Goal: Information Seeking & Learning: Check status

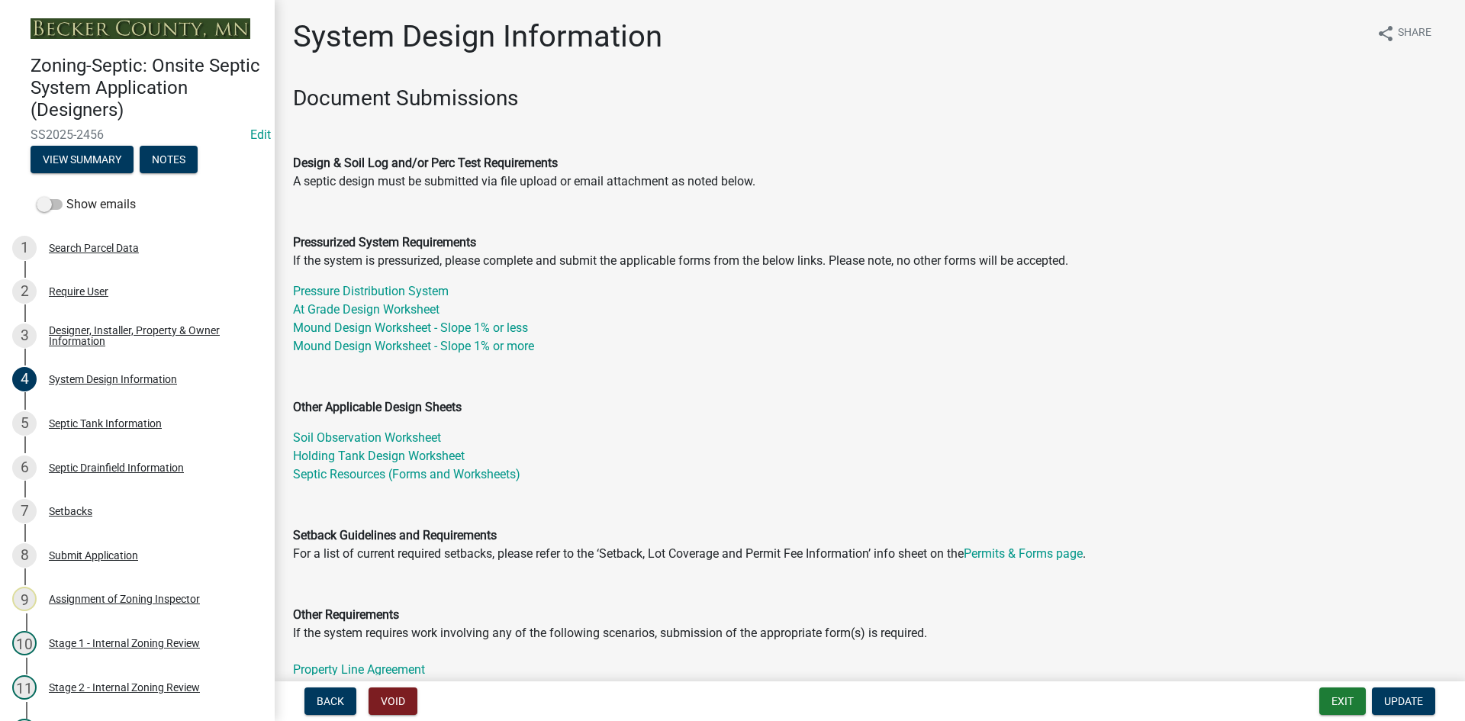
select select "8ba21533-2acf-4cc6-95e5-280e4aabd5a3"
select select "25258e87-3ef9-4f1c-a5f1-75a1d463abfb"
select select "011fbff4-a41d-4a75-9bd8-71c7e6c69e0d"
select select "85fdfef2-2683-4311-b5d5-5505f6411127"
select select "ba735beb-519e-40f0-ae20-62d65fc4c46b"
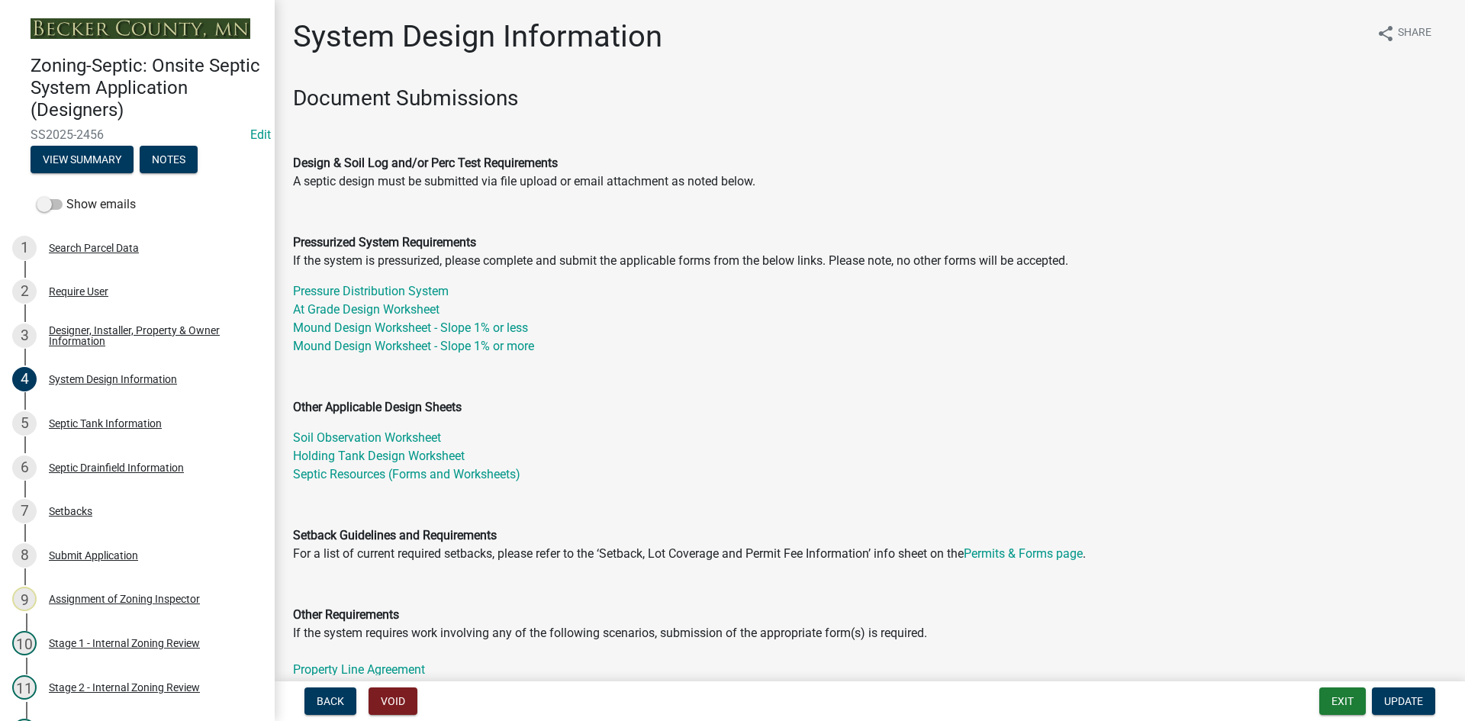
select select "ef698bf5-6172-44c1-9ffb-522c07469aed"
select select "384fc250-a67e-4e5e-a6e0-19116deb63e7"
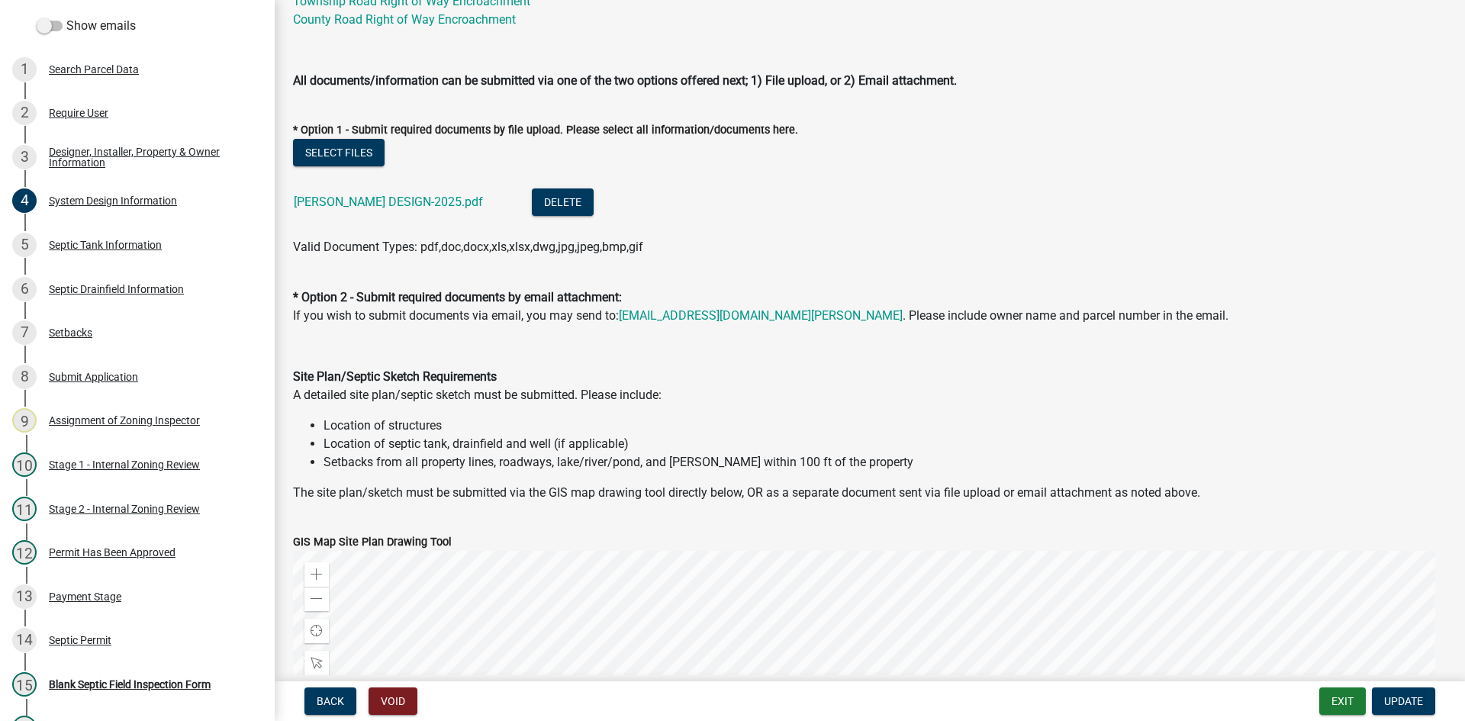
click at [731, 235] on ul "MUFF MILLER DESIGN-2025.pdf Delete" at bounding box center [870, 204] width 1154 height 68
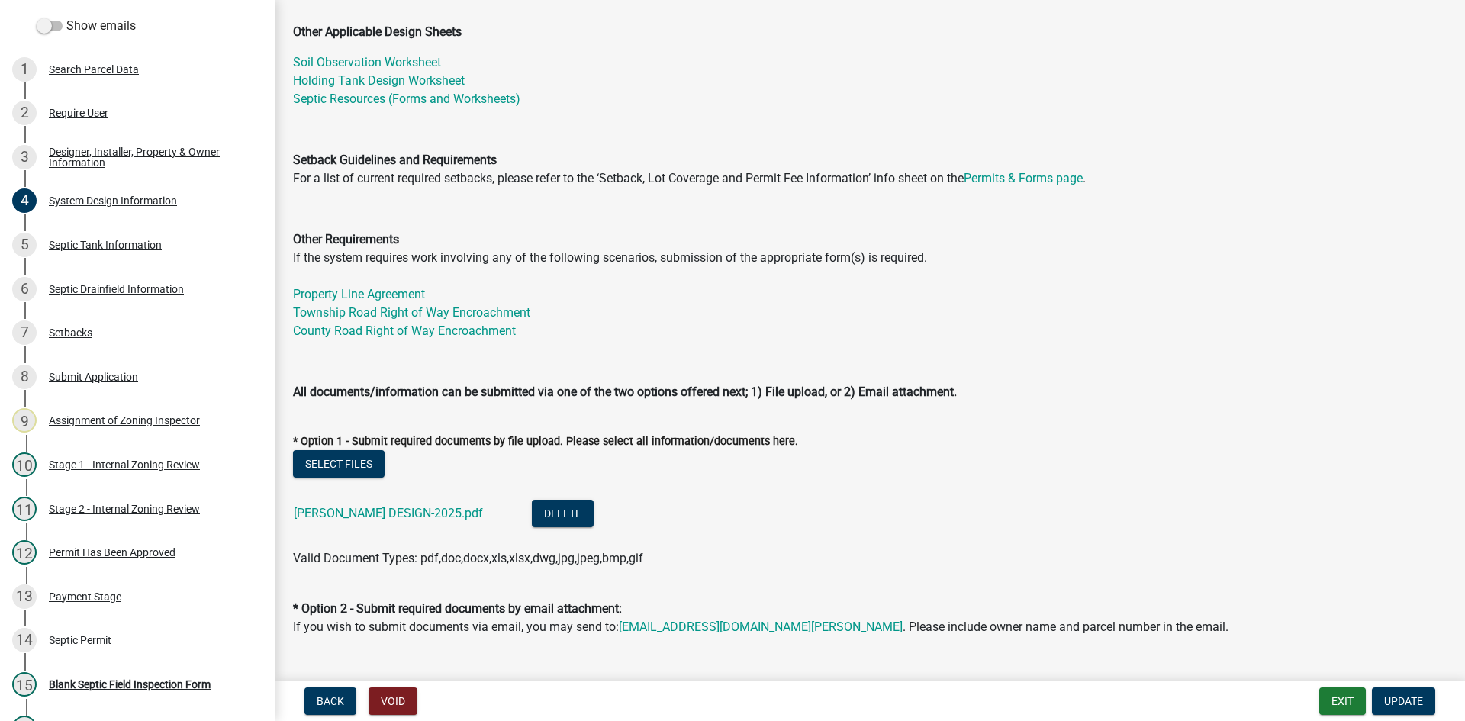
scroll to position [610, 0]
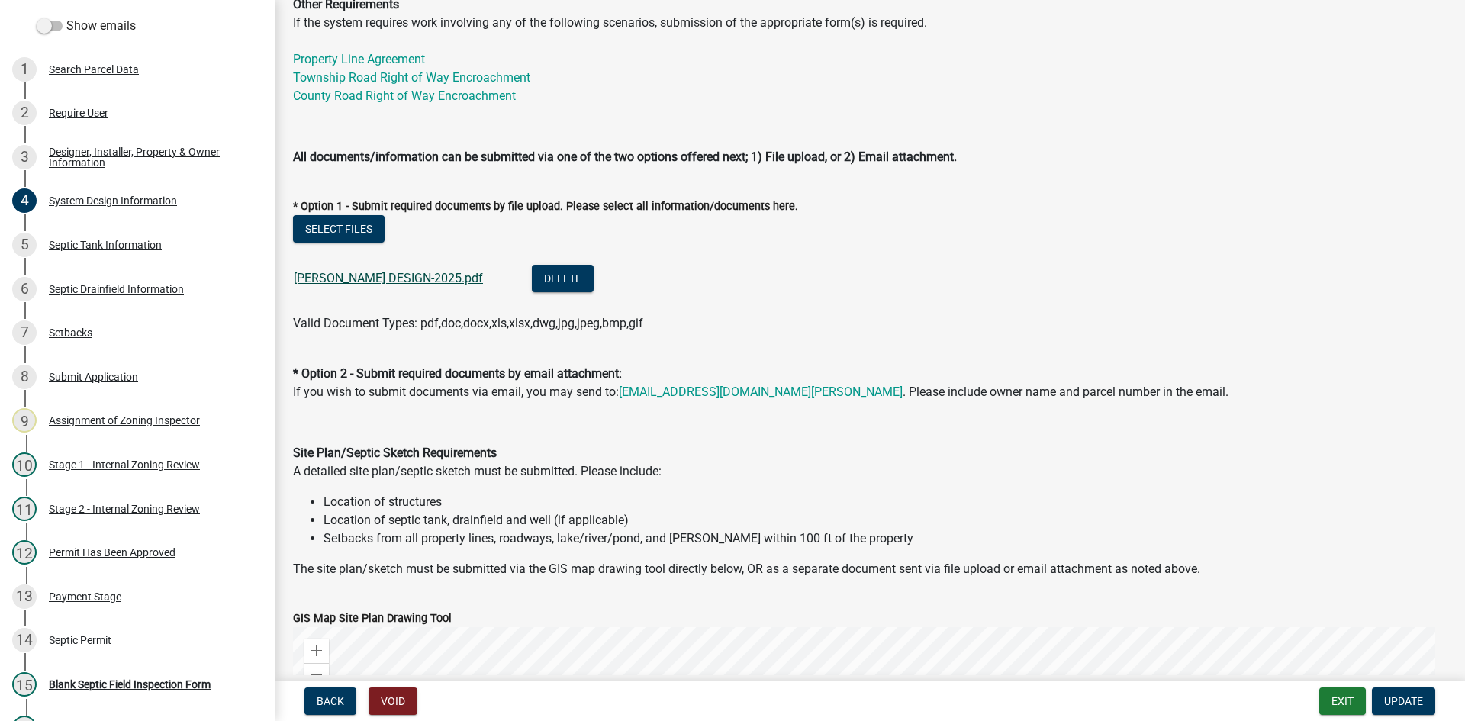
click at [406, 281] on link "MUFF MILLER DESIGN-2025.pdf" at bounding box center [388, 278] width 189 height 14
click at [536, 278] on button "Delete" at bounding box center [563, 278] width 62 height 27
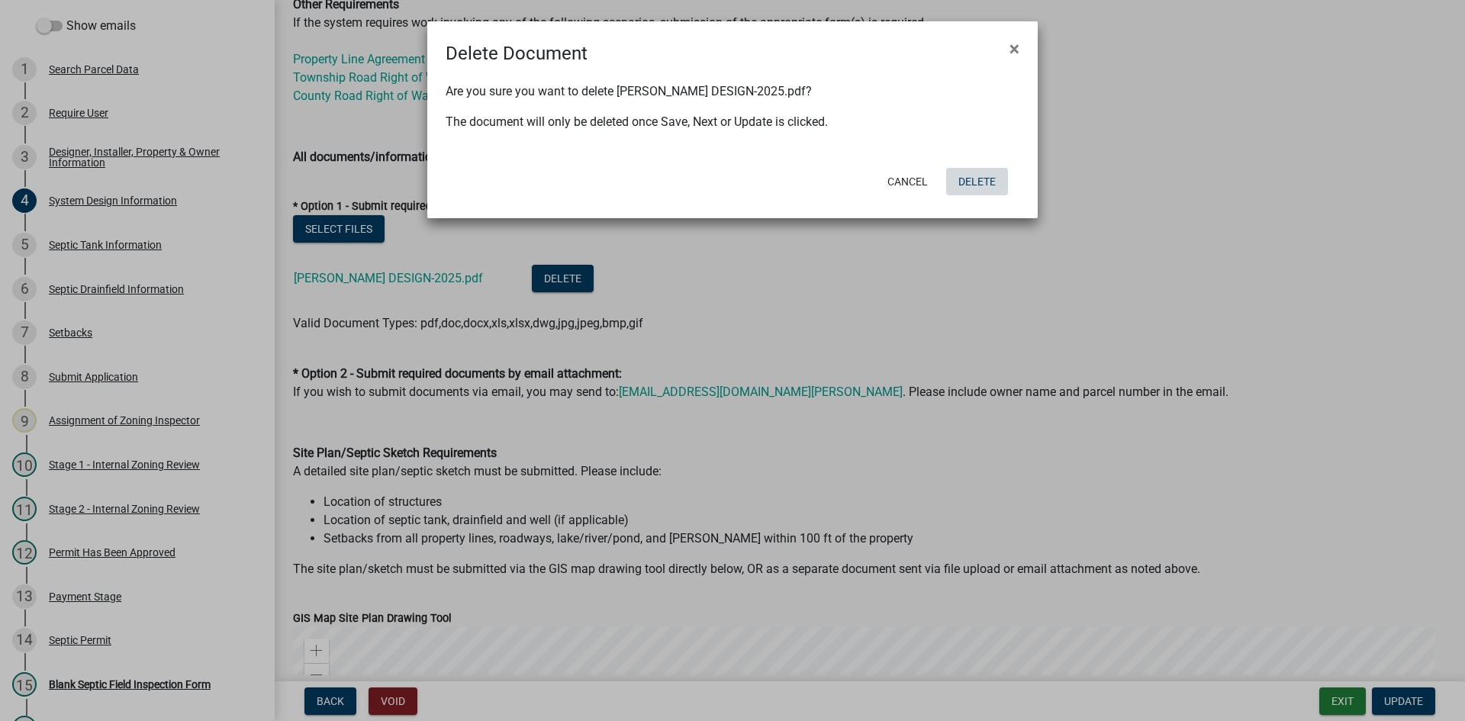
click at [981, 182] on button "Delete" at bounding box center [977, 181] width 62 height 27
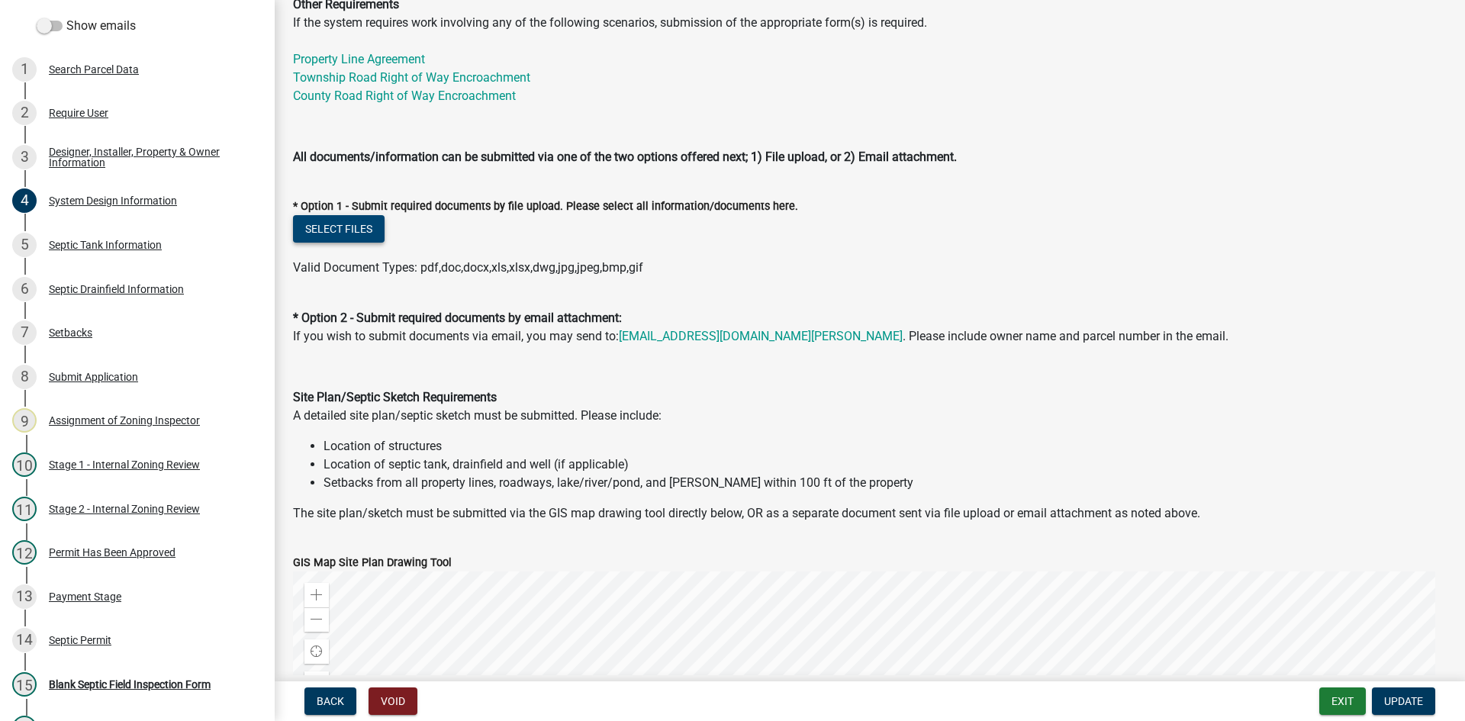
click at [364, 230] on button "Select files" at bounding box center [339, 228] width 92 height 27
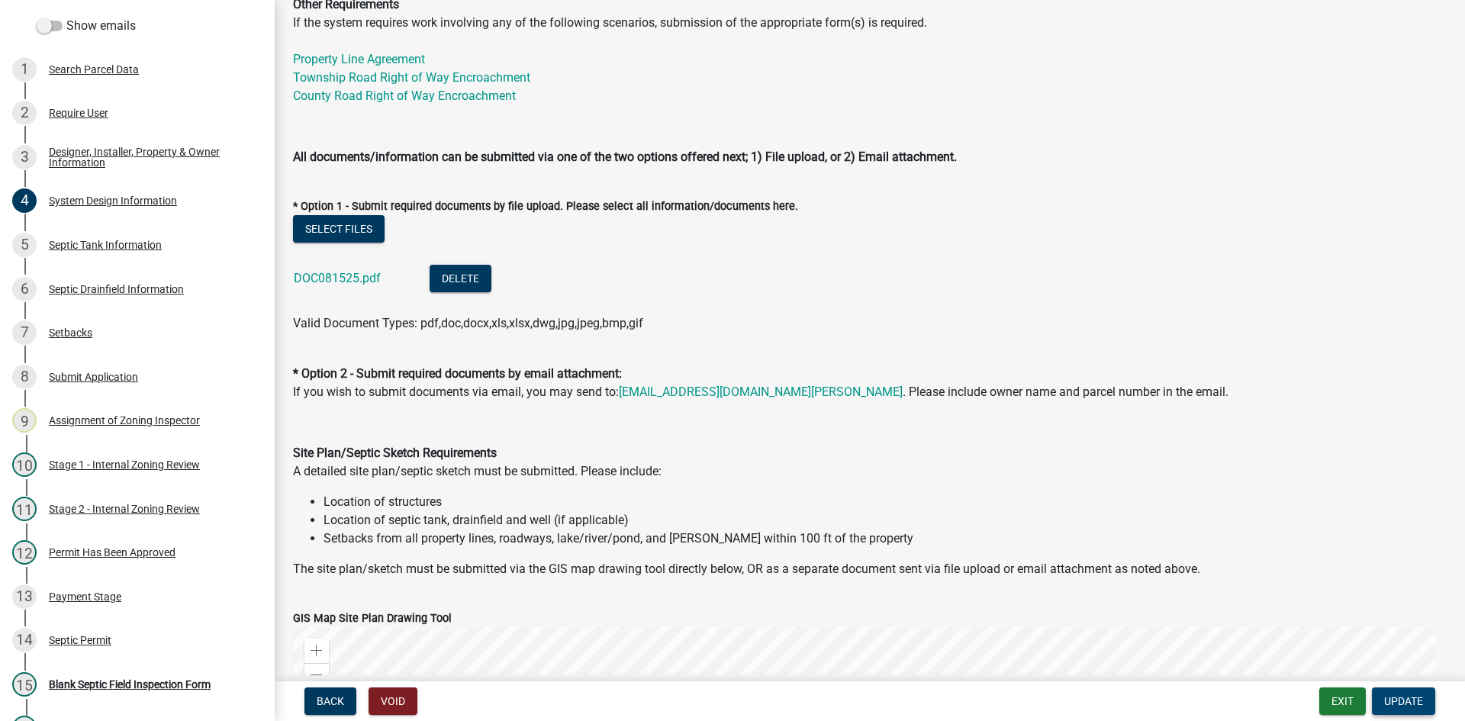
click at [1426, 698] on button "Update" at bounding box center [1403, 700] width 63 height 27
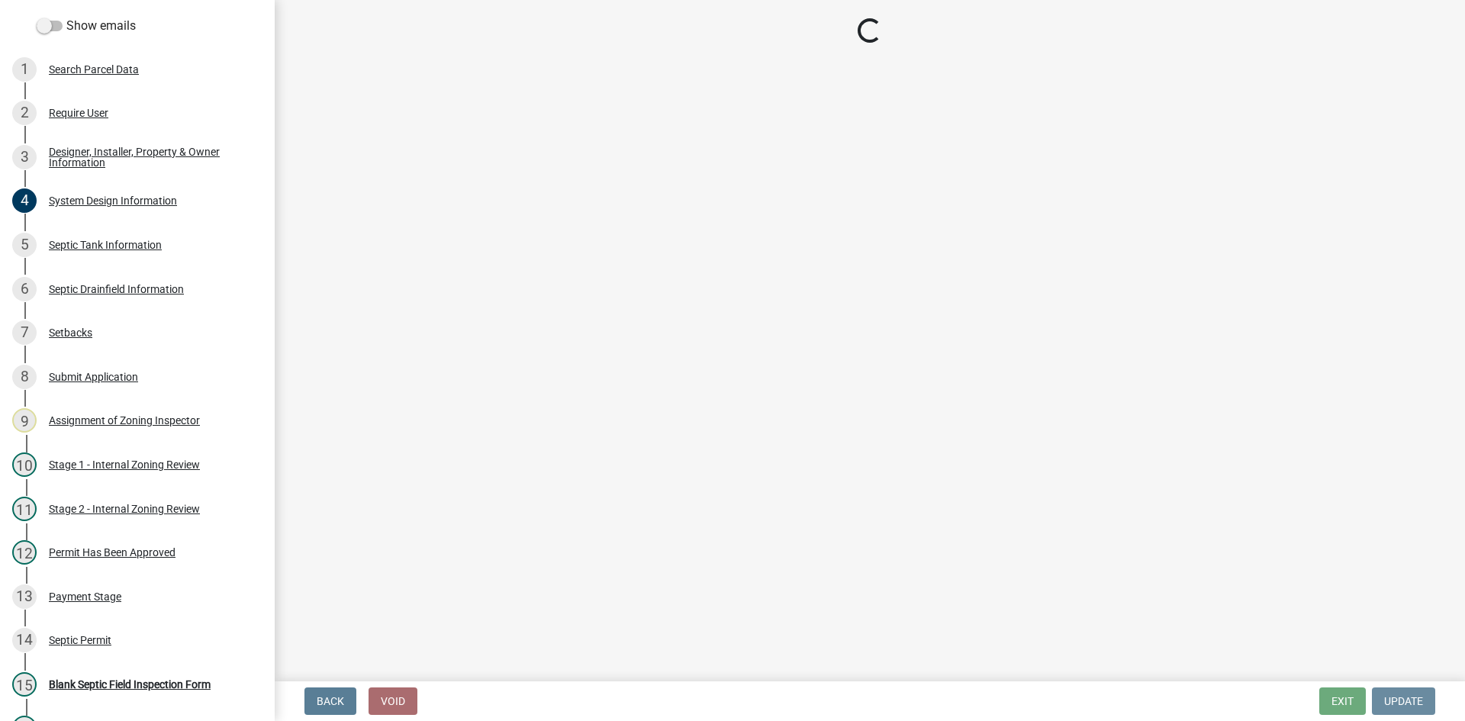
scroll to position [0, 0]
select select "49e49f1e-3b32-4342-8c2e-9cbd4919fe4d"
select select "ca07ae0a-7638-46ff-ada2-c67ca3524324"
select select "ec75a761-93b4-47c5-8535-fea253c32937"
select select "bcbb982e-a48c-4b4a-a83b-ed1363446a86"
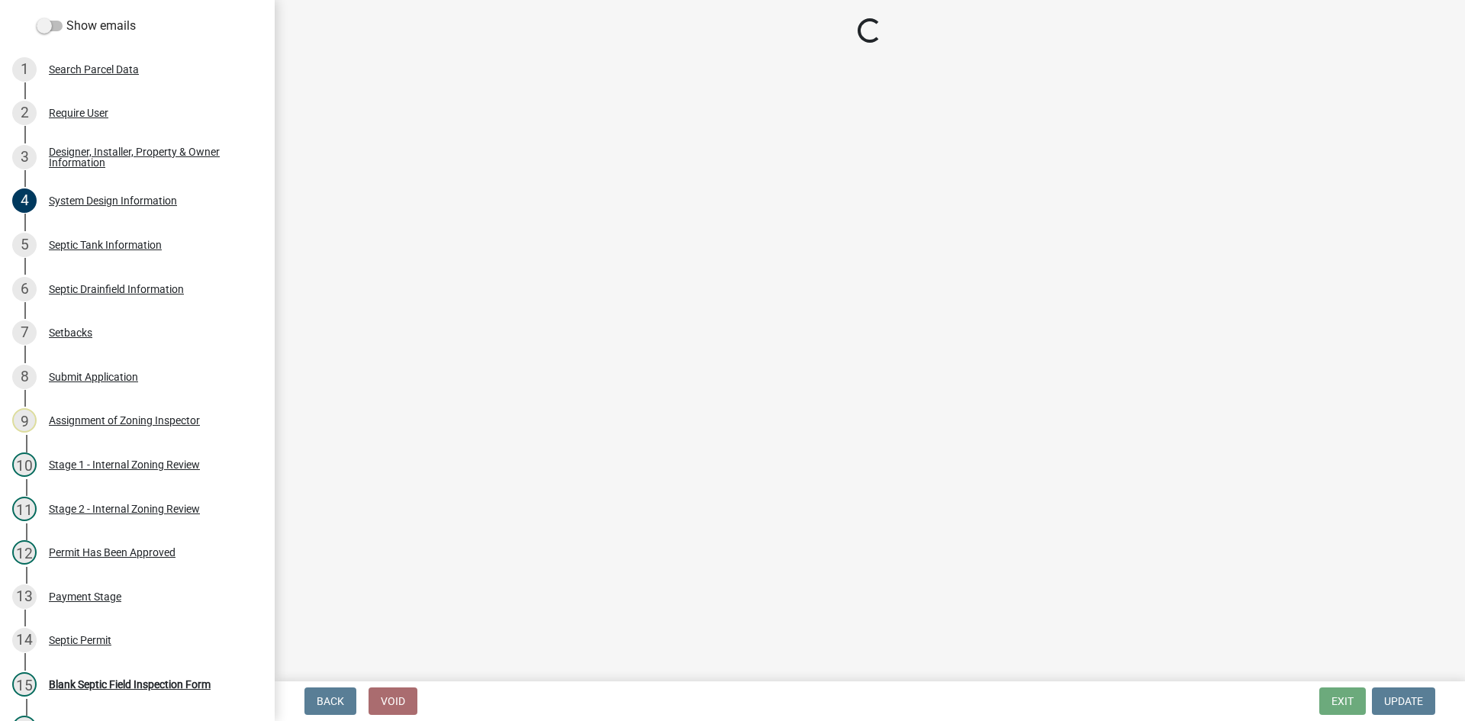
select select "47a2a5dd-5977-4941-8e6f-09ff03cdfb75"
select select "3f5b086d-5a4c-4236-93bc-fa7bf4d11838"
select select "888a8260-2be6-47f2-a4de-b9f453a4d3bc"
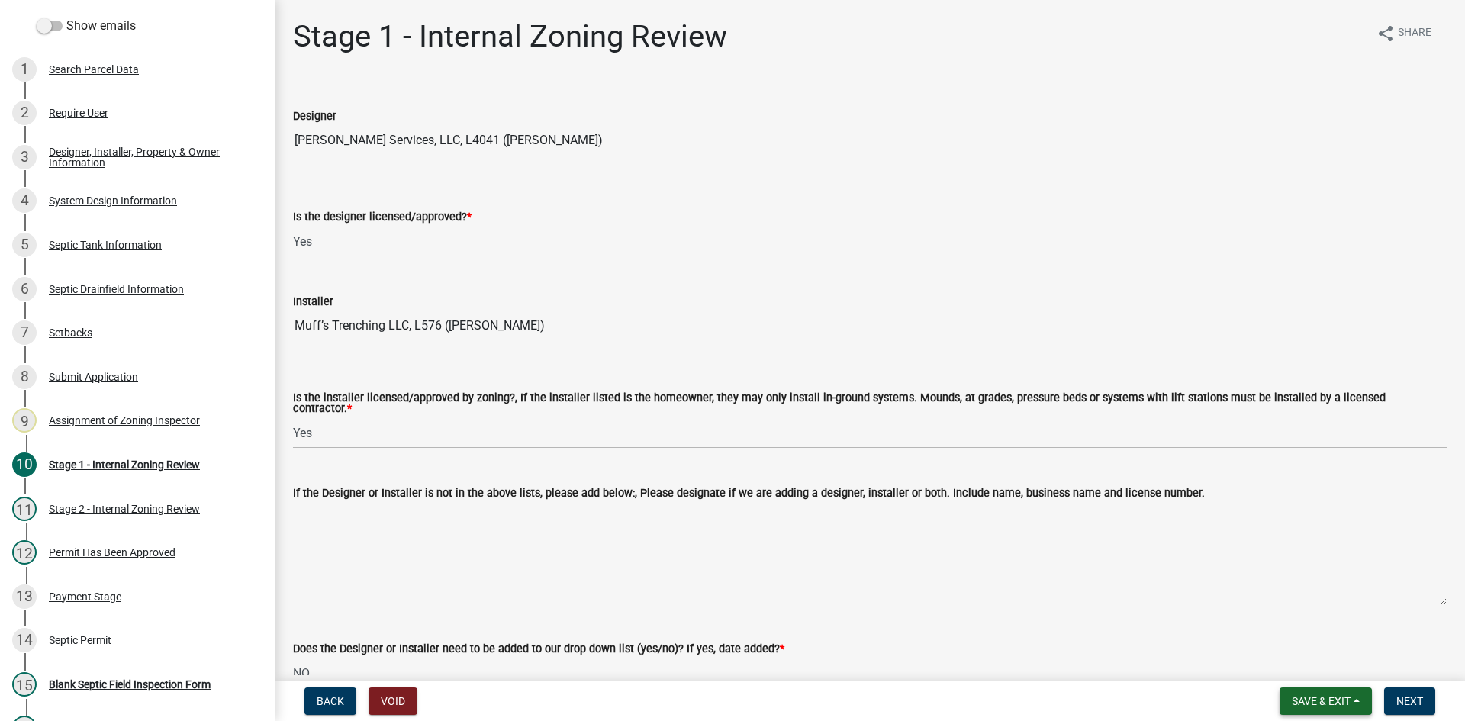
click at [1315, 705] on span "Save & Exit" at bounding box center [1321, 701] width 59 height 12
click at [1398, 641] on div "Does the Designer or Installer need to be added to our drop down list (yes/no)?…" at bounding box center [870, 648] width 1154 height 18
click at [1333, 697] on span "Save & Exit" at bounding box center [1321, 701] width 59 height 12
click at [1331, 663] on button "Save & Exit" at bounding box center [1311, 661] width 122 height 37
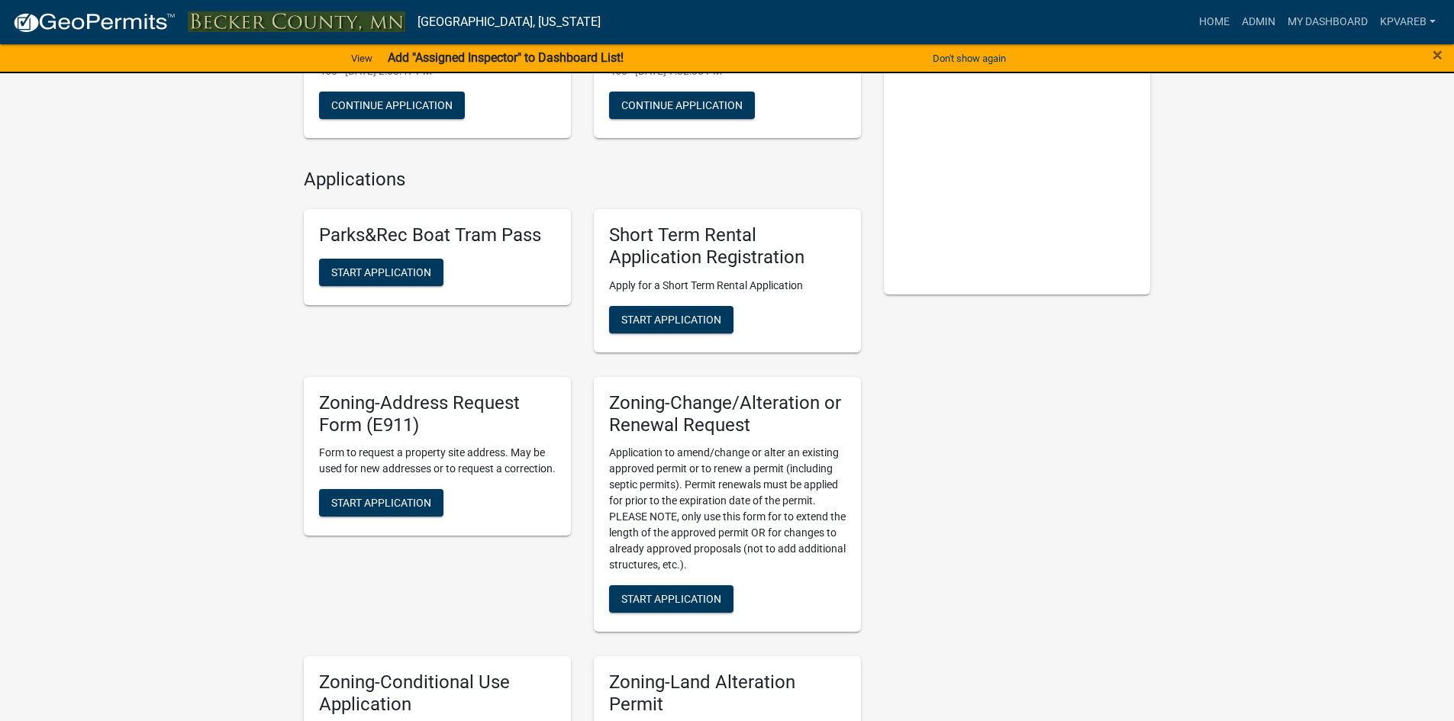
scroll to position [76, 0]
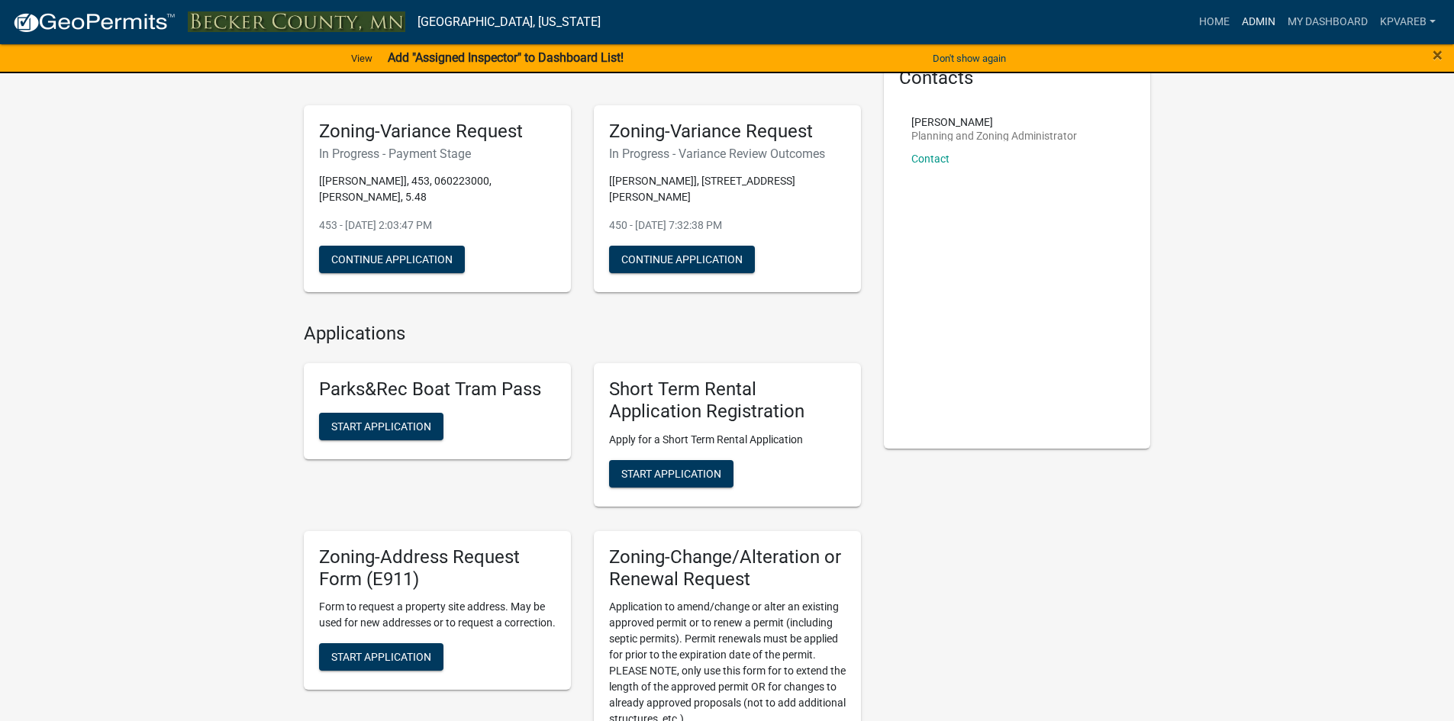
click at [1260, 18] on link "Admin" at bounding box center [1258, 22] width 46 height 29
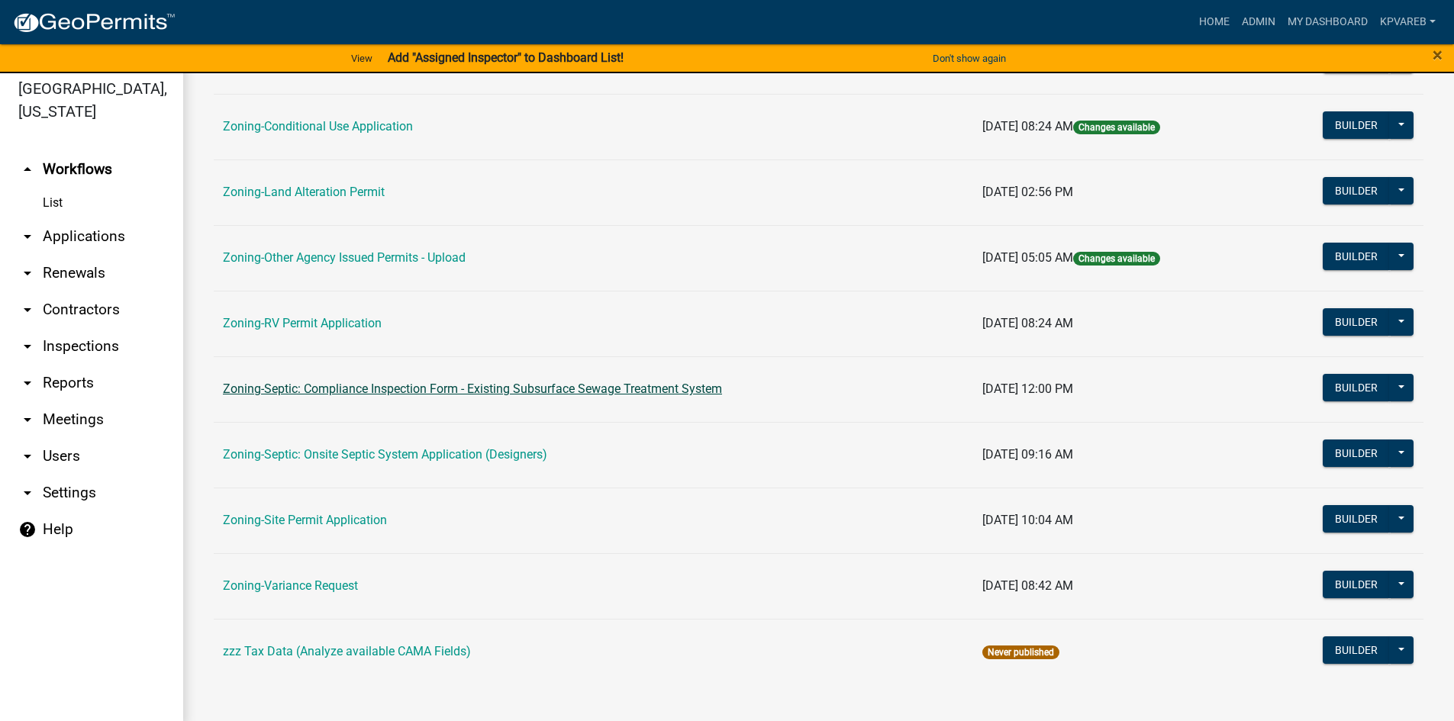
scroll to position [18, 0]
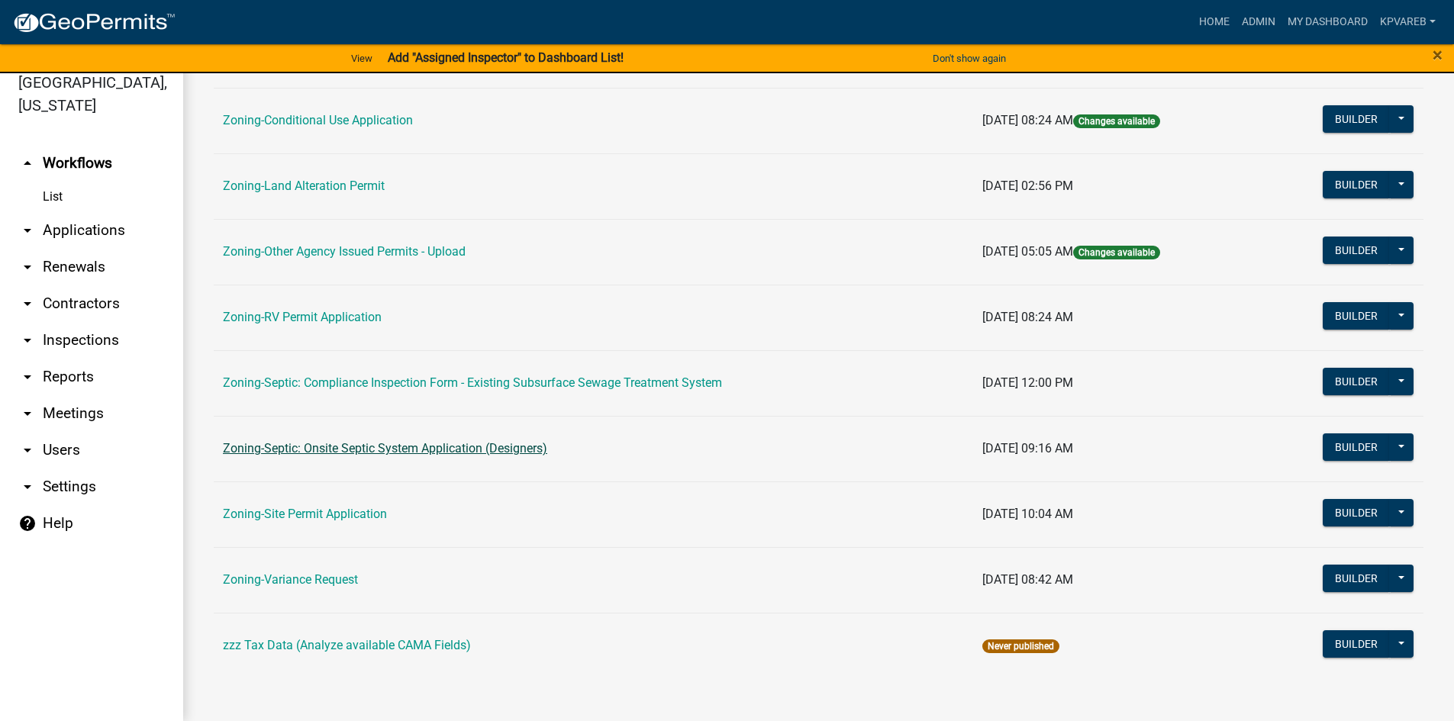
click at [462, 447] on link "Zoning-Septic: Onsite Septic System Application (Designers)" at bounding box center [385, 448] width 324 height 14
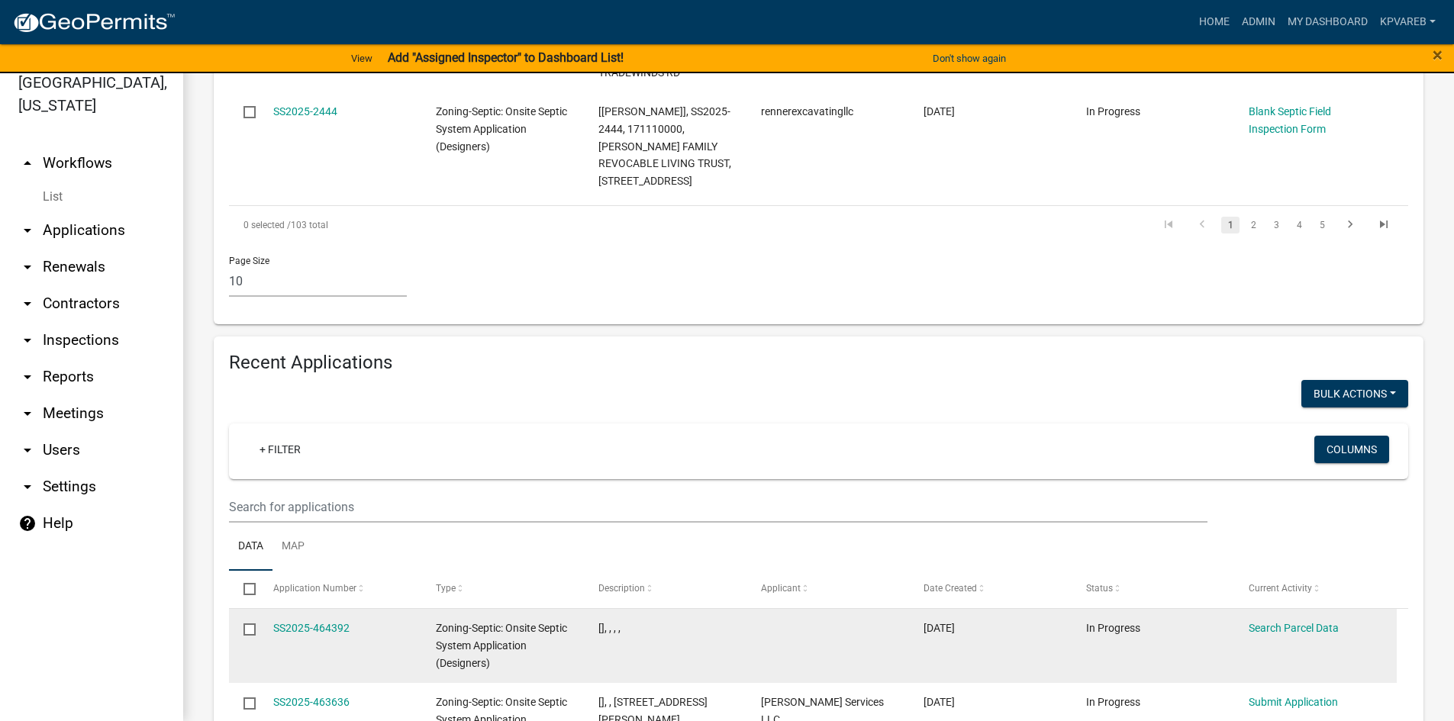
scroll to position [1526, 0]
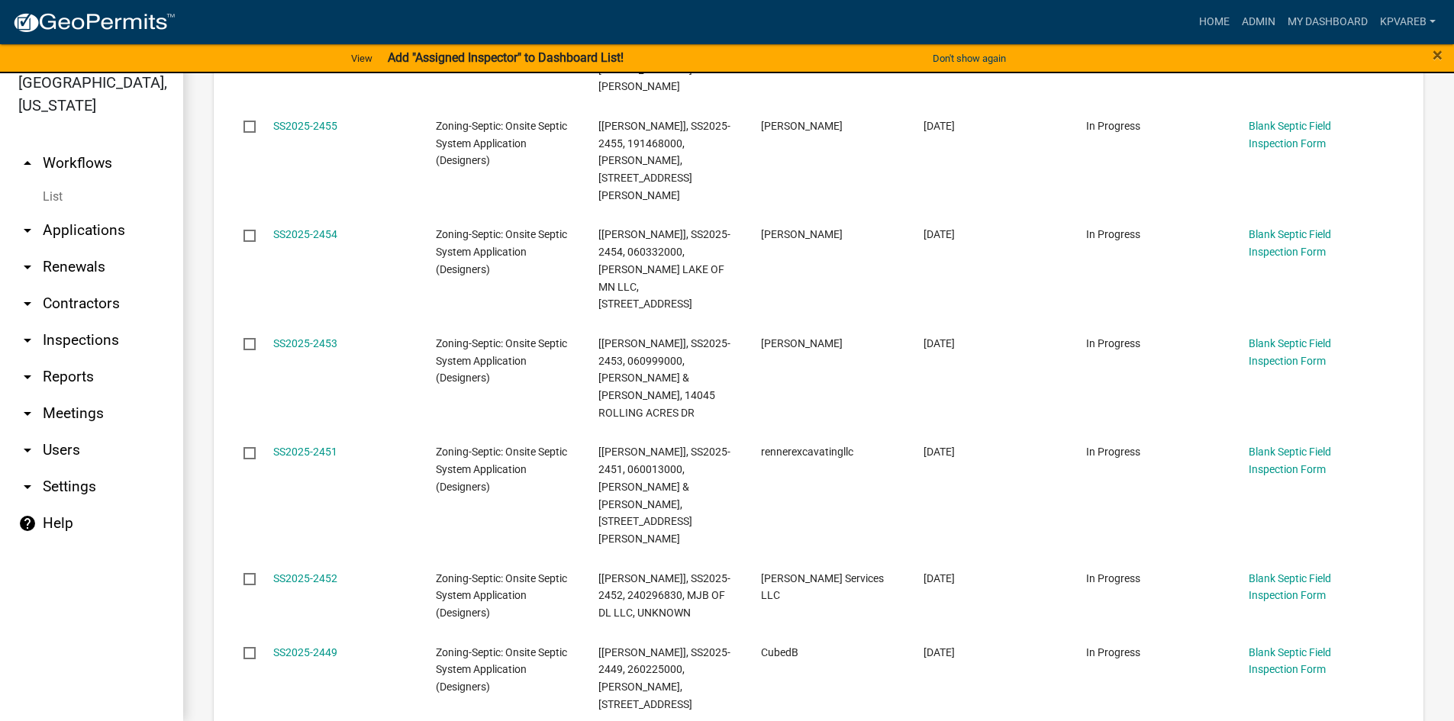
scroll to position [16, 0]
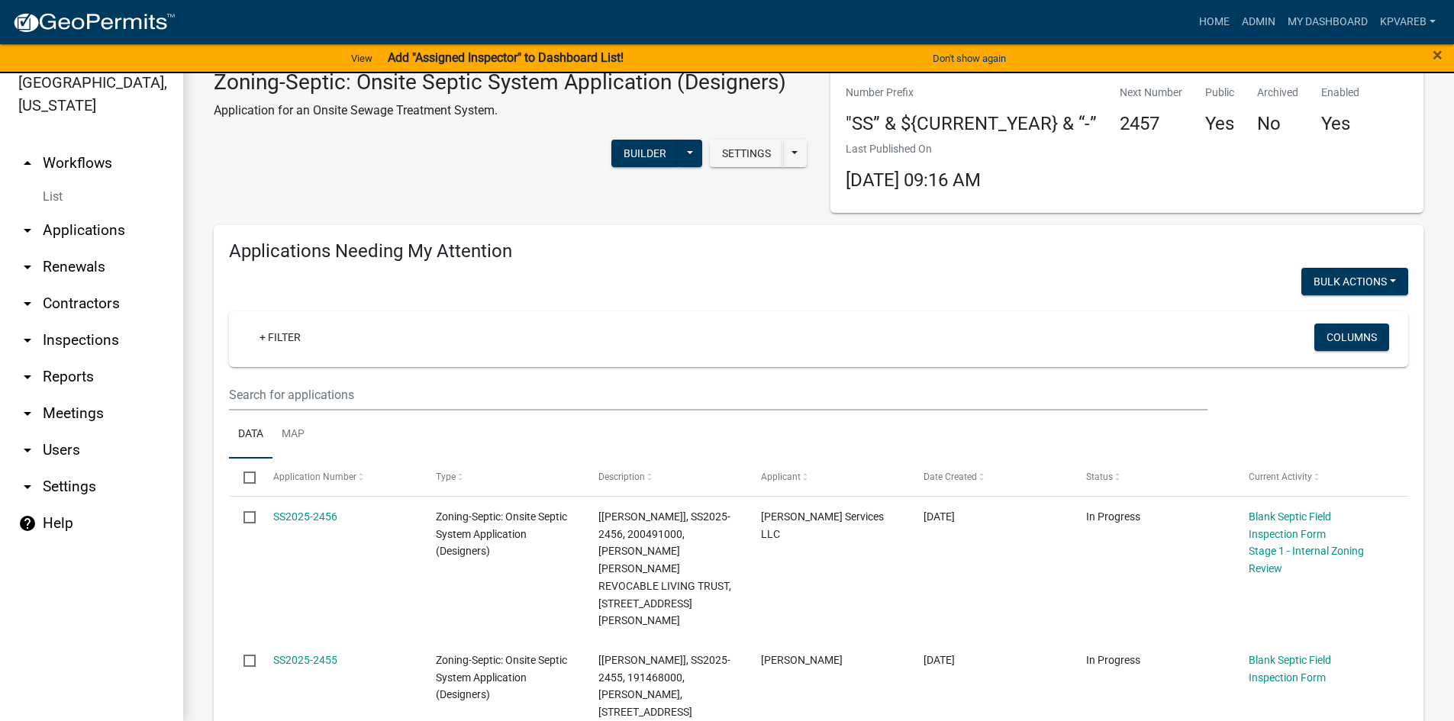
type input "100033000"
click at [300, 404] on input "text" at bounding box center [718, 394] width 978 height 31
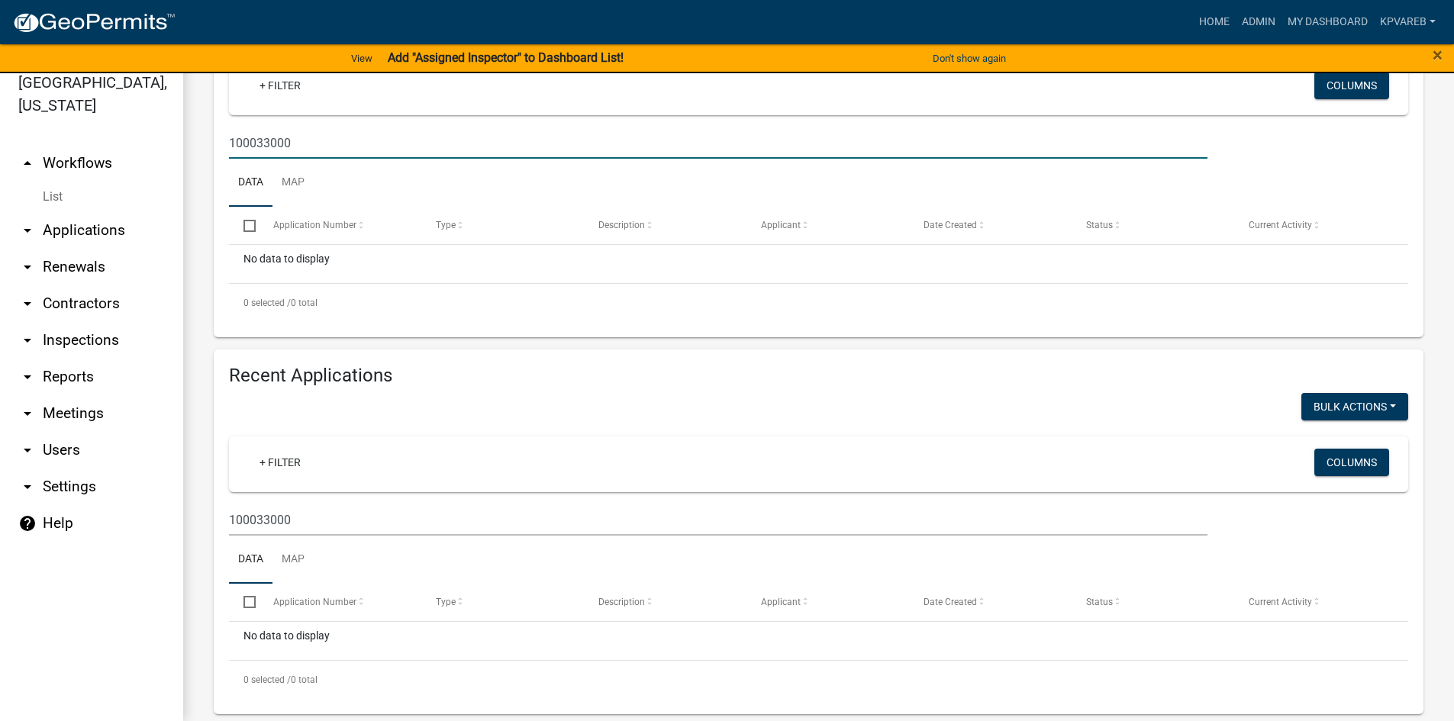
scroll to position [291, 0]
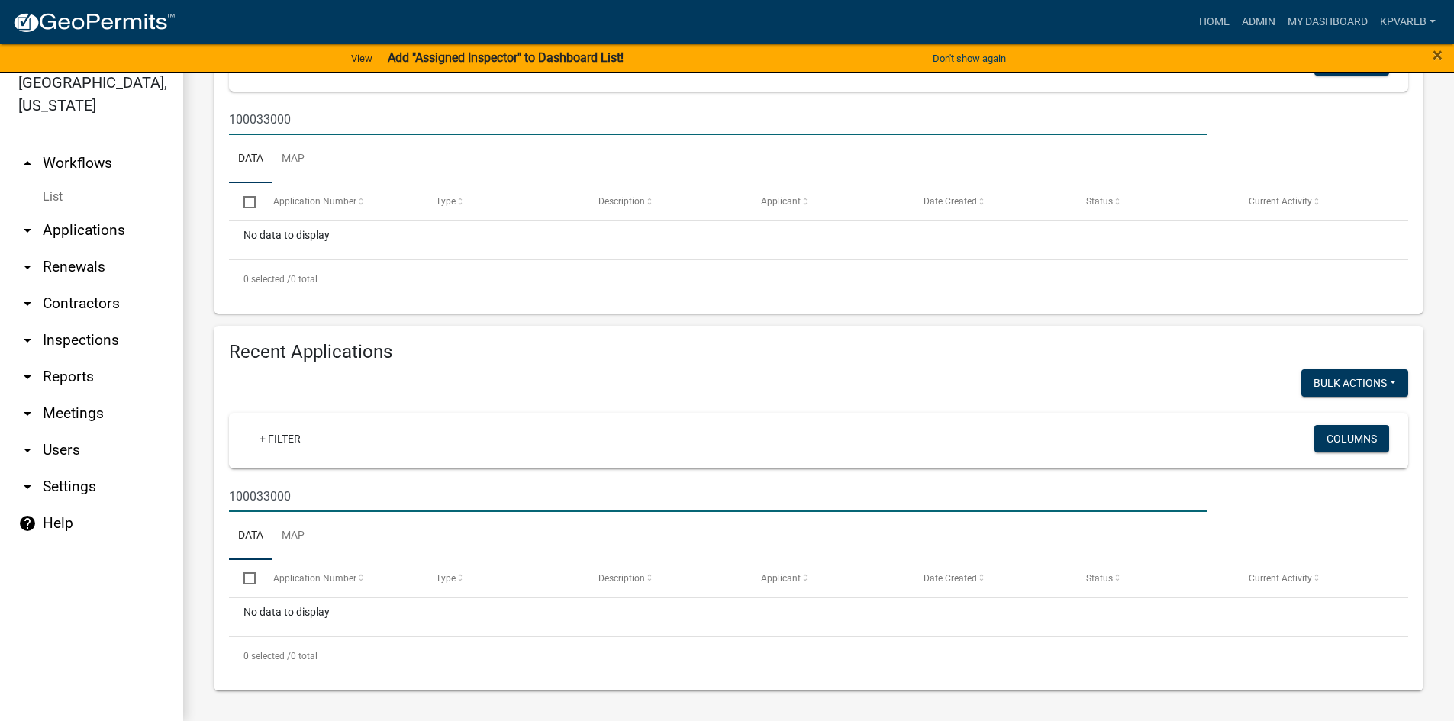
click at [362, 512] on input "100033000" at bounding box center [718, 496] width 978 height 31
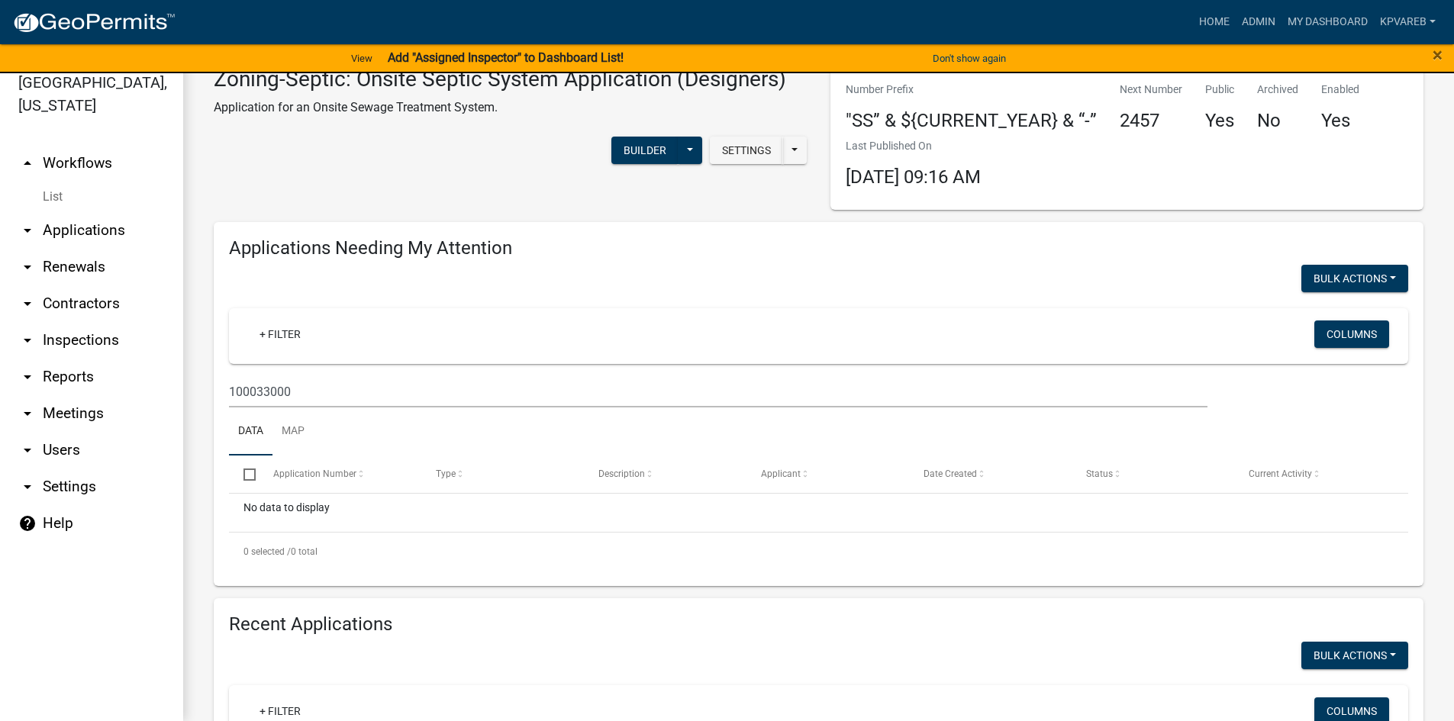
scroll to position [0, 0]
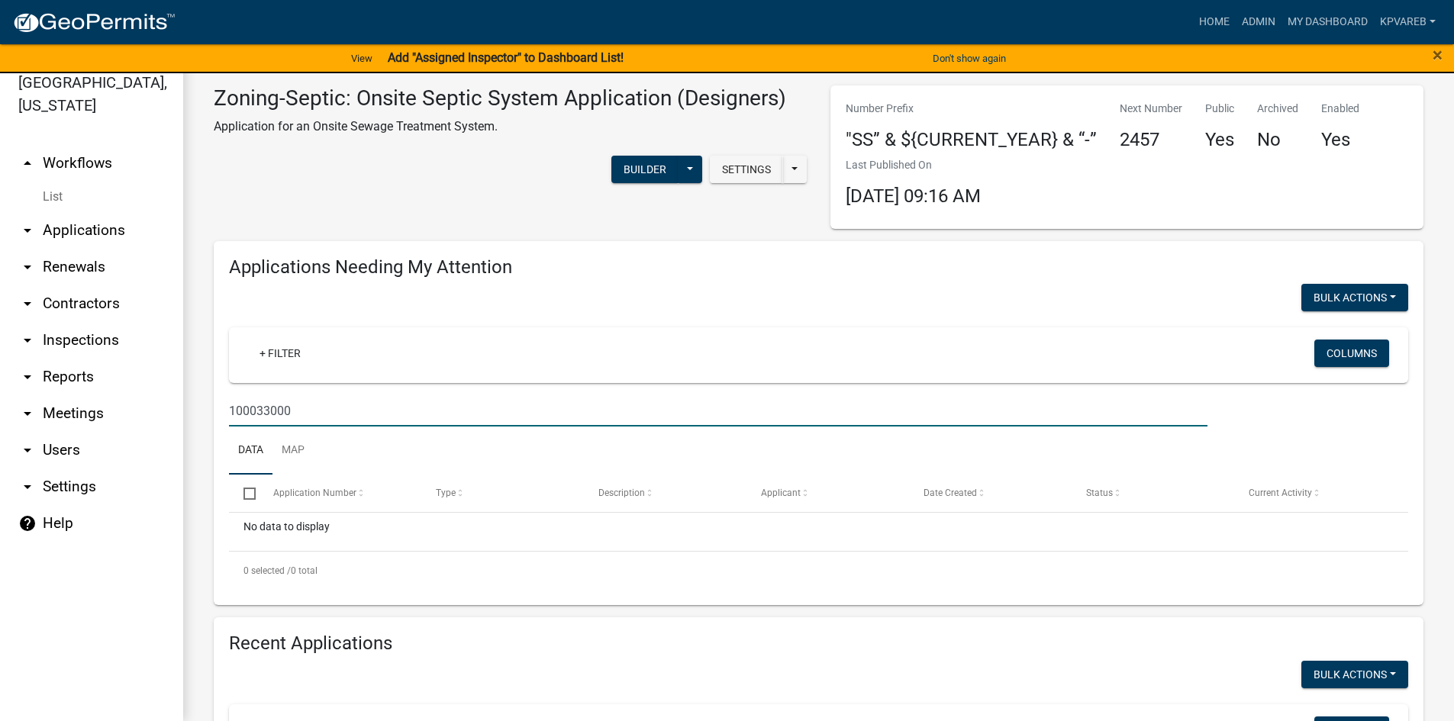
click at [343, 413] on input "100033000" at bounding box center [718, 410] width 978 height 31
drag, startPoint x: 278, startPoint y: 423, endPoint x: 209, endPoint y: 442, distance: 71.1
click at [209, 442] on div "Applications Needing My Attention Bulk Actions Void + Filter Columns 100033000 …" at bounding box center [818, 423] width 1232 height 365
type input "[PERSON_NAME]"
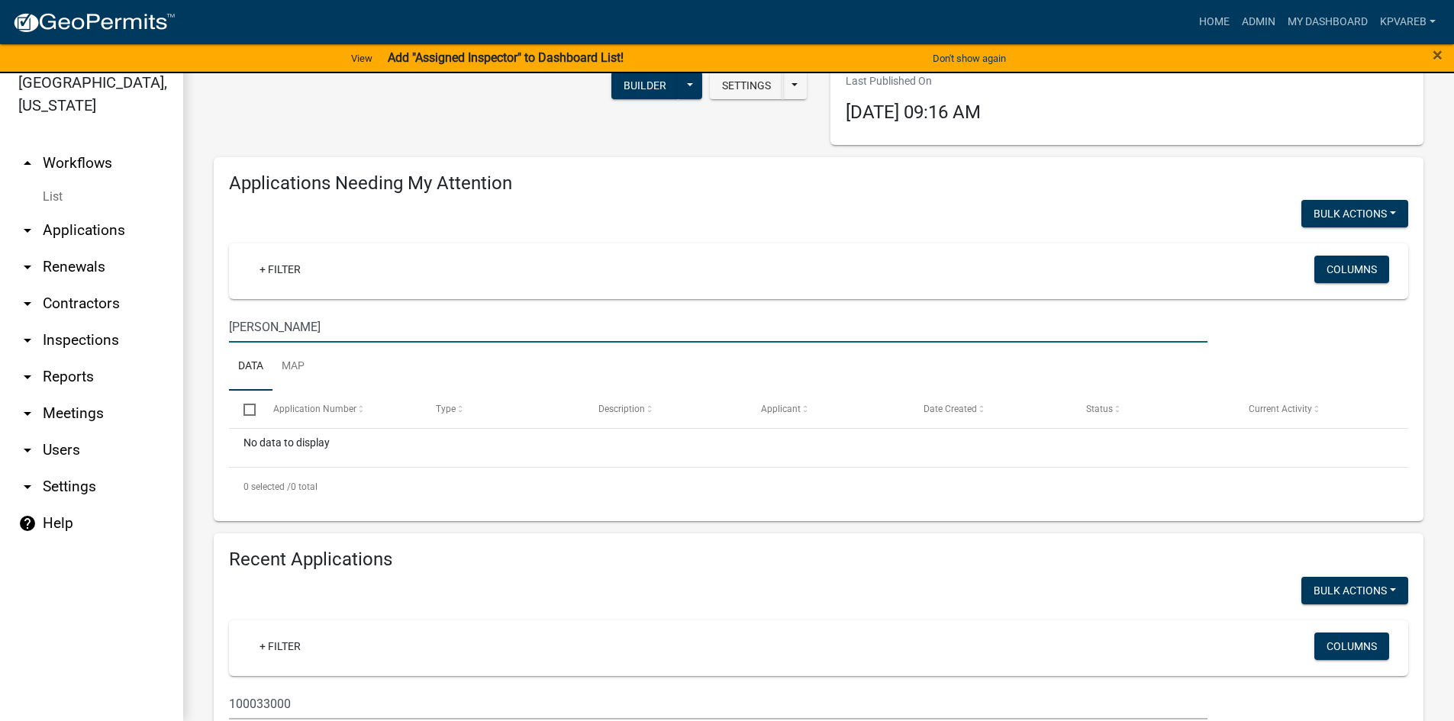
scroll to position [229, 0]
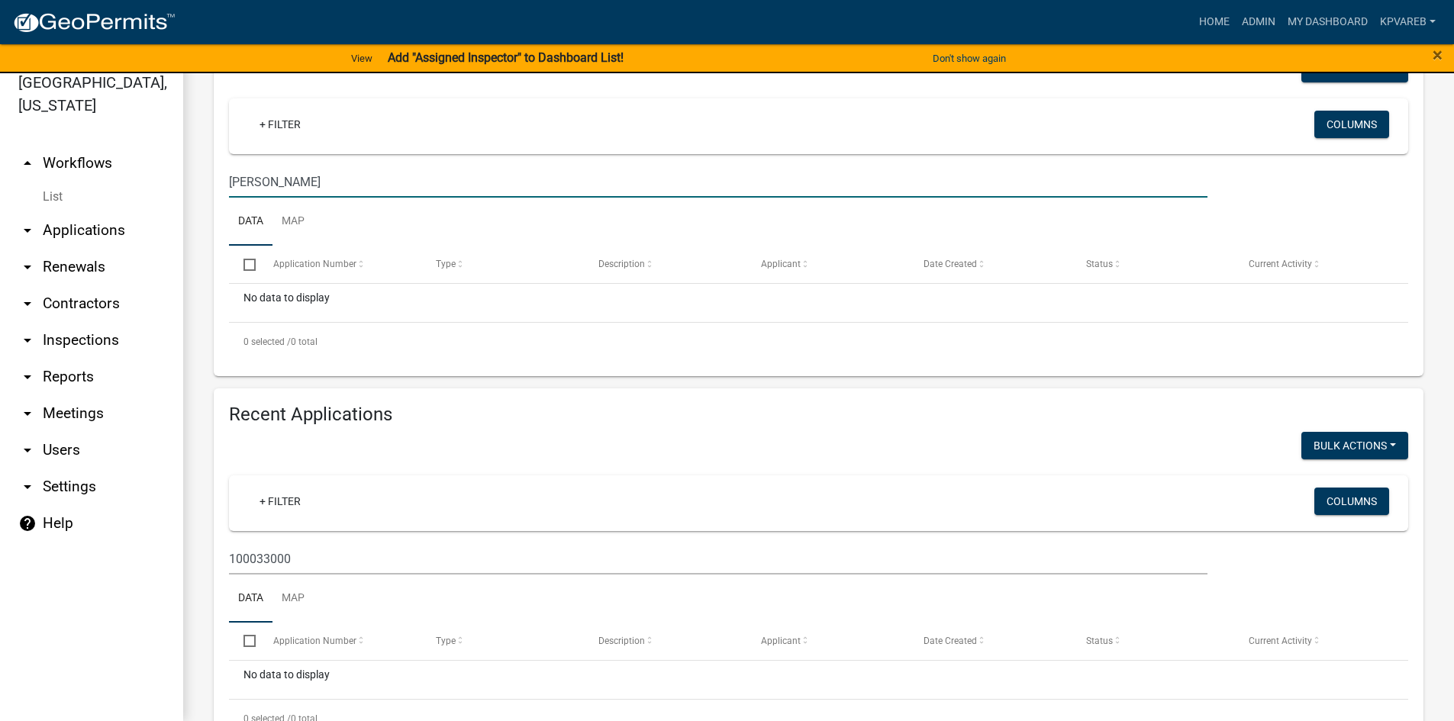
drag, startPoint x: 242, startPoint y: 192, endPoint x: 195, endPoint y: 199, distance: 47.8
click at [190, 201] on div "Zoning-Septic: Onsite Septic System Application (Designers) Application for an …" at bounding box center [818, 305] width 1270 height 958
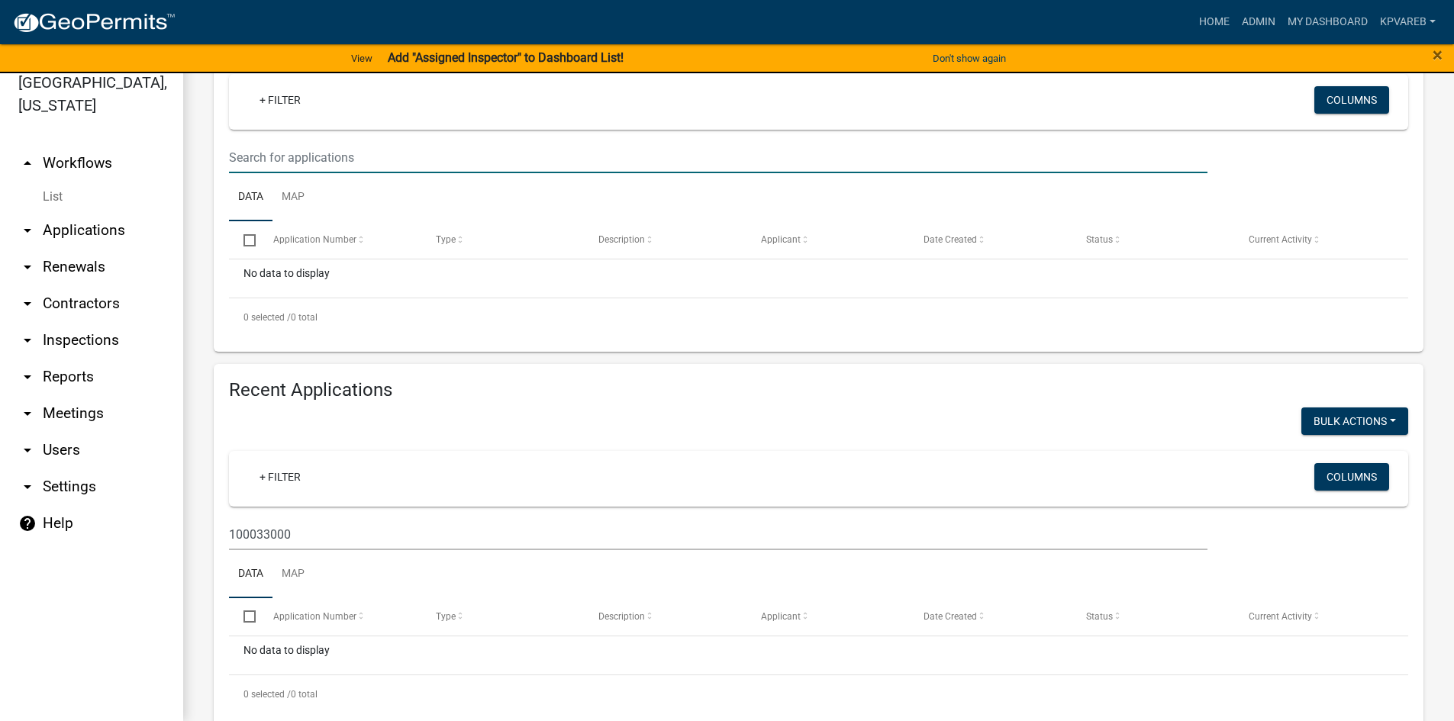
scroll to position [291, 0]
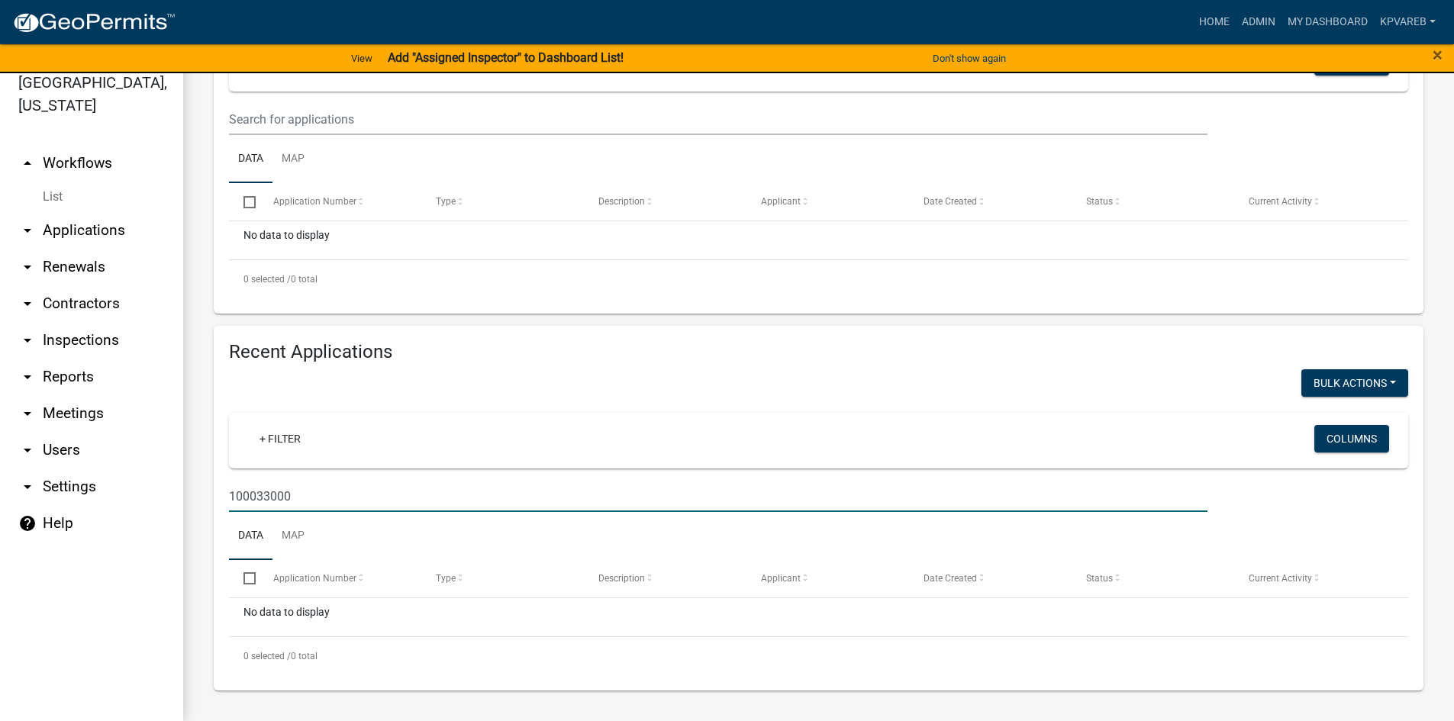
drag, startPoint x: 298, startPoint y: 501, endPoint x: 159, endPoint y: 517, distance: 139.0
click at [159, 517] on div "[GEOGRAPHIC_DATA], [US_STATE] arrow_drop_up Workflows List arrow_drop_down Appl…" at bounding box center [727, 388] width 1454 height 666
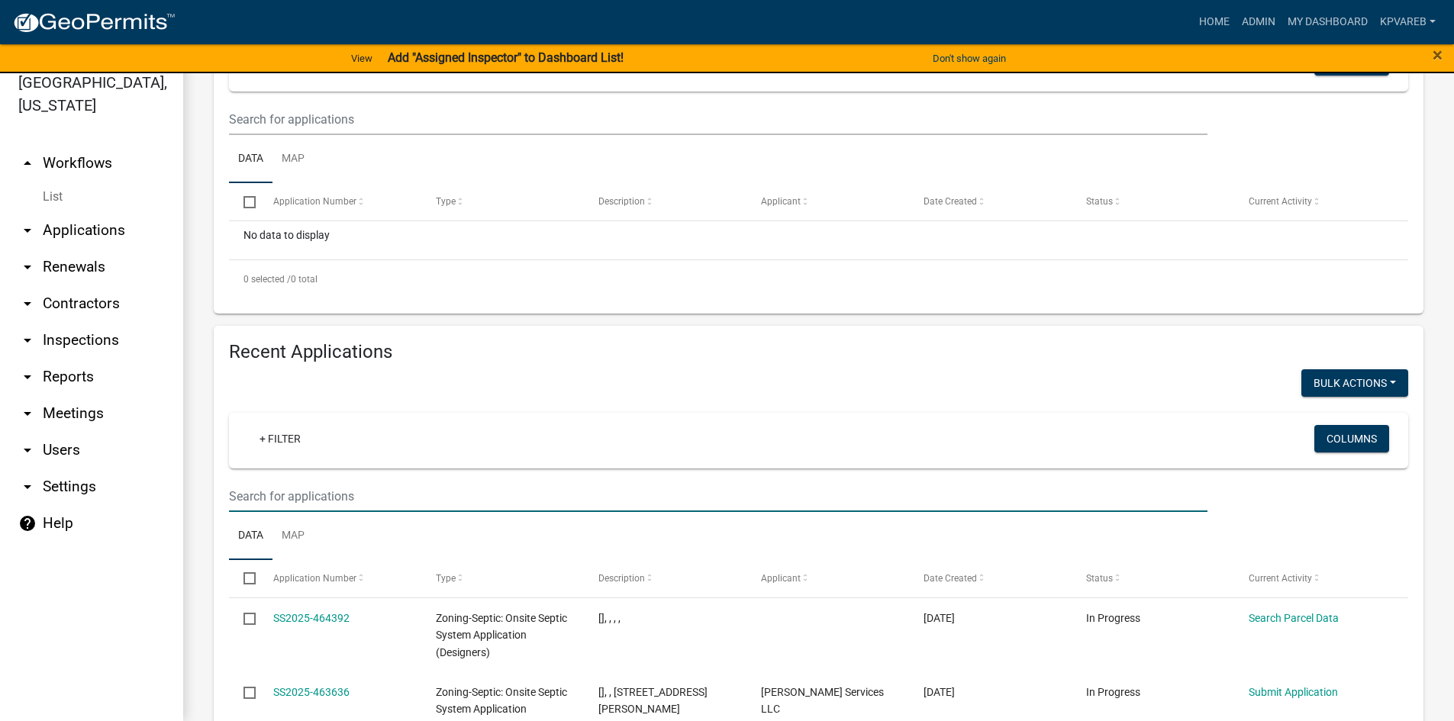
drag, startPoint x: 251, startPoint y: 533, endPoint x: 252, endPoint y: 494, distance: 38.2
paste input "[PERSON_NAME]"
click at [290, 499] on input "[PERSON_NAME]" at bounding box center [718, 496] width 978 height 31
type input "[PERSON_NAME]"
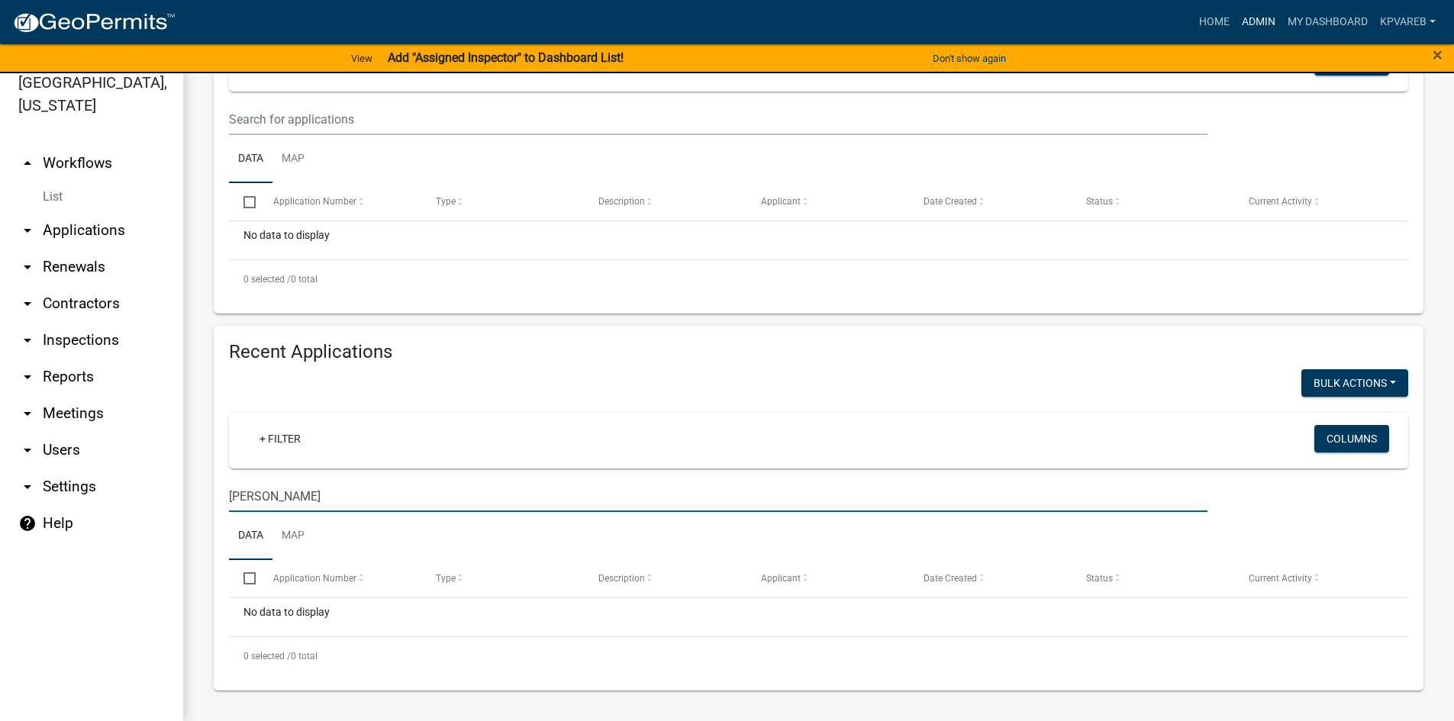
click at [1254, 27] on link "Admin" at bounding box center [1258, 22] width 46 height 29
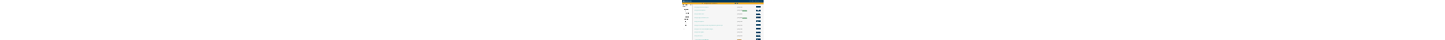
scroll to position [305, 0]
